Goal: Task Accomplishment & Management: Use online tool/utility

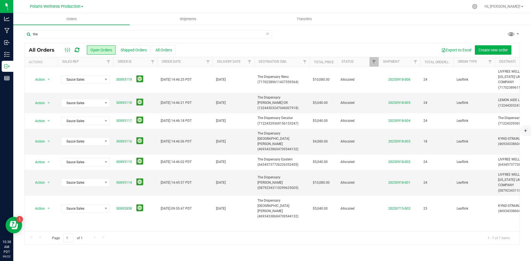
type input "the"
click at [64, 9] on span "Polaris Wellness Production" at bounding box center [55, 6] width 51 height 5
click at [478, 6] on icon at bounding box center [474, 6] width 5 height 5
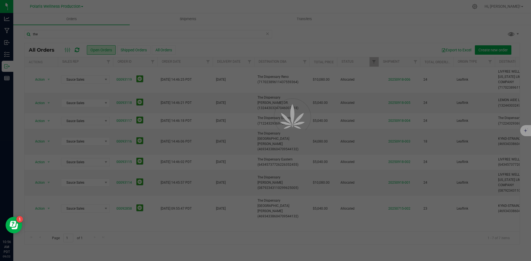
click at [382, 30] on div at bounding box center [265, 130] width 531 height 261
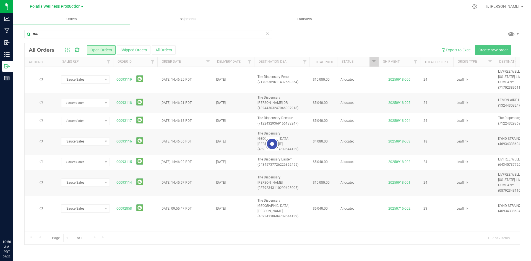
click at [478, 7] on icon at bounding box center [474, 6] width 5 height 5
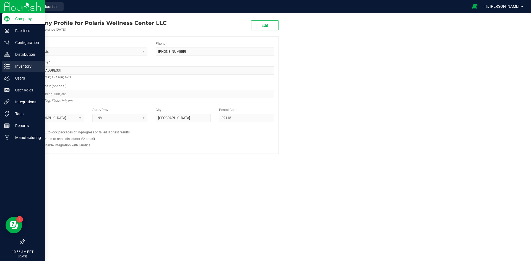
click at [19, 70] on div "Inventory" at bounding box center [24, 66] width 44 height 11
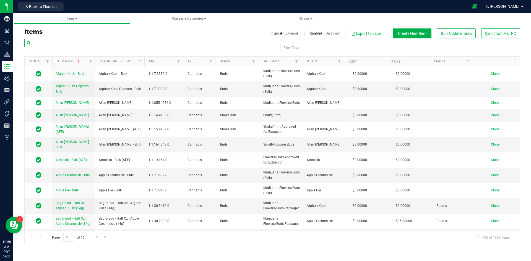
click at [93, 40] on input "text" at bounding box center [148, 43] width 248 height 8
click at [92, 41] on input "text" at bounding box center [148, 43] width 248 height 8
type input "bulk"
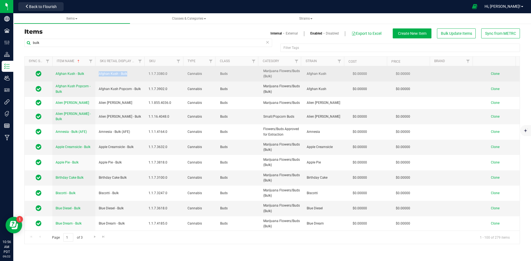
drag, startPoint x: 123, startPoint y: 73, endPoint x: 99, endPoint y: 73, distance: 23.5
click at [99, 73] on td "Afghan Kush - Bulk" at bounding box center [120, 73] width 50 height 15
copy span "Afghan Kush - Bulk"
click at [493, 74] on span "Clone" at bounding box center [495, 74] width 9 height 4
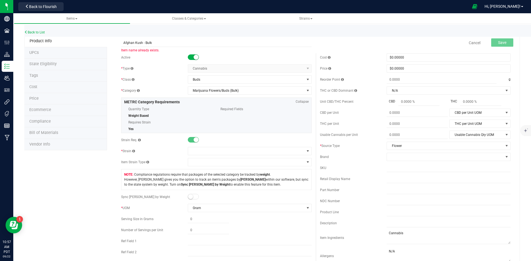
drag, startPoint x: 142, startPoint y: 41, endPoint x: 104, endPoint y: 56, distance: 40.8
click at [107, 55] on div "Afghan Kush - Bulk Item name already exists. Cancel Save Active * Type Cannabis…" at bounding box center [313, 263] width 413 height 457
type input "NYC Diesel - Bulk"
click at [211, 154] on span at bounding box center [246, 151] width 116 height 8
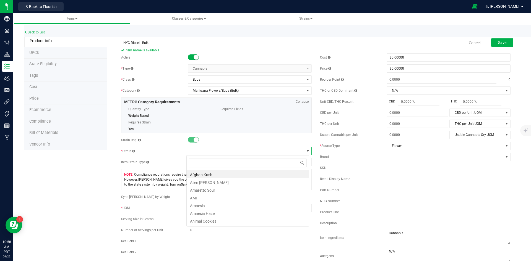
scroll to position [8, 123]
type input "nyc"
click at [217, 185] on li "NYC Diesel" at bounding box center [248, 182] width 122 height 8
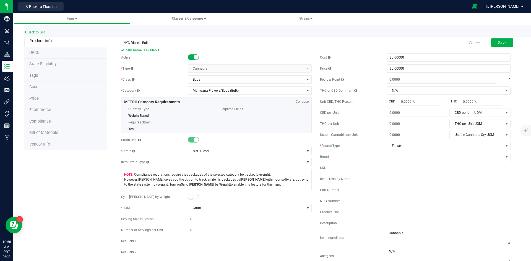
drag, startPoint x: 143, startPoint y: 43, endPoint x: 50, endPoint y: 43, distance: 92.7
click at [50, 43] on div "Product Info UPCs State Eligibility Tags Cost Price Ecommerce Compliance Bill o…" at bounding box center [272, 263] width 496 height 457
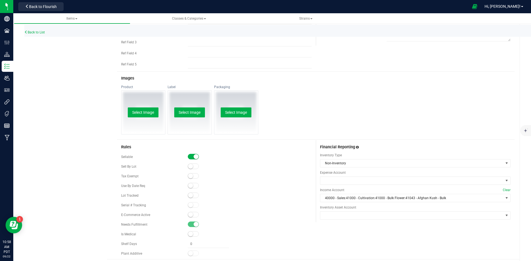
scroll to position [111, 0]
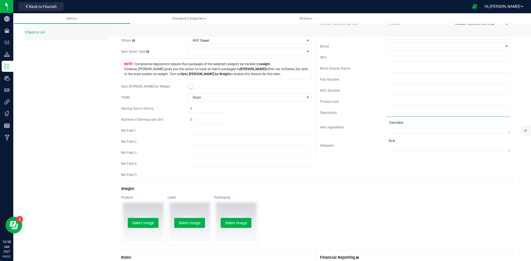
click at [406, 113] on input "text" at bounding box center [449, 113] width 124 height 8
paste input "NYC Diesel - Bulk"
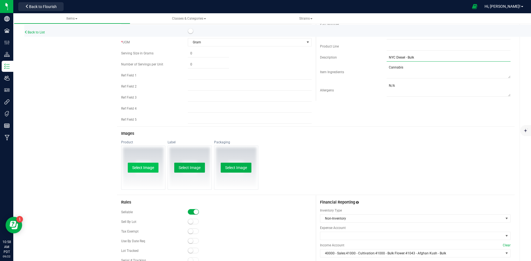
type input "NYC Diesel - Bulk"
click at [142, 167] on button "Select Image" at bounding box center [143, 168] width 31 height 10
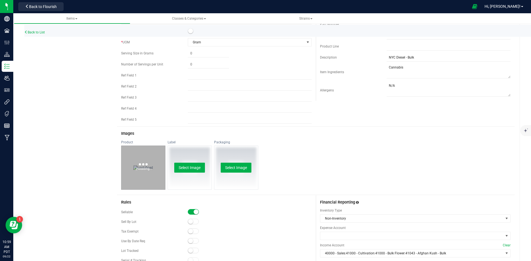
click at [205, 169] on div "Select Image" at bounding box center [190, 168] width 44 height 44
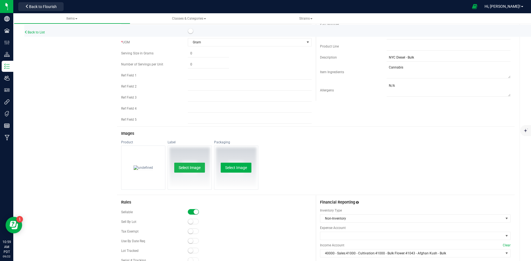
click at [193, 169] on button "Select Image" at bounding box center [189, 168] width 31 height 10
click at [236, 166] on button "Select Image" at bounding box center [236, 168] width 31 height 10
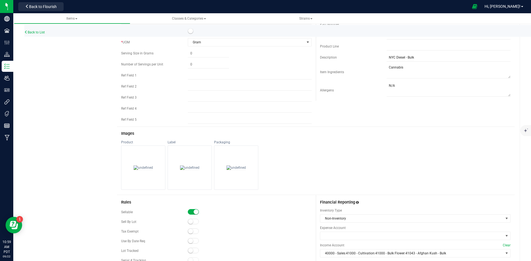
scroll to position [237, 0]
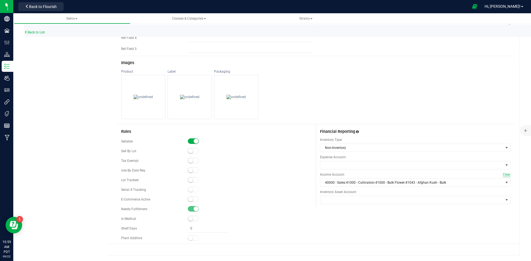
click at [503, 174] on span "Clear" at bounding box center [507, 174] width 8 height 5
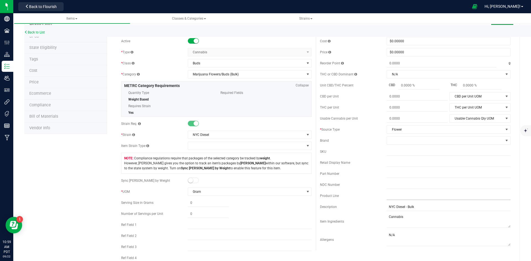
scroll to position [0, 0]
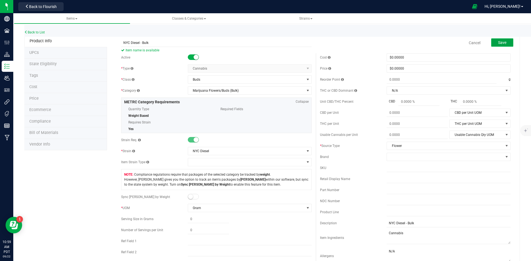
click at [500, 43] on span "Save" at bounding box center [502, 42] width 8 height 4
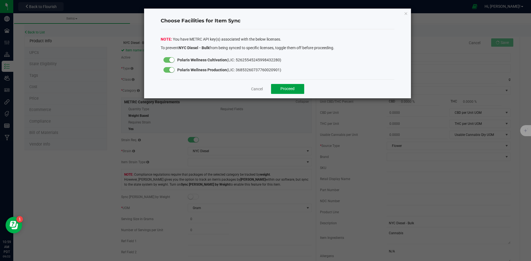
click at [290, 89] on span "Proceed" at bounding box center [288, 89] width 14 height 4
